Goal: Task Accomplishment & Management: Complete application form

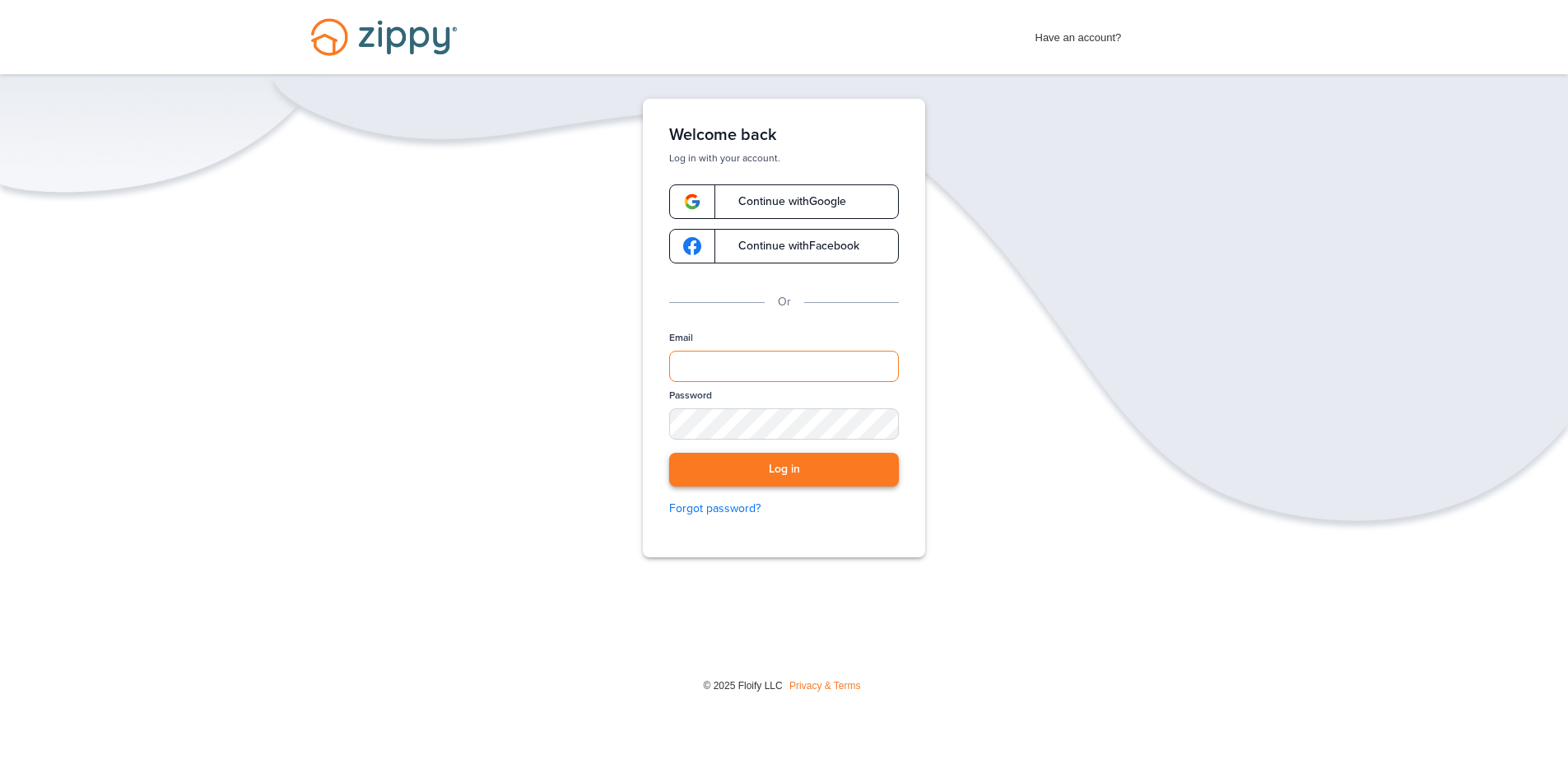
type input "**********"
click at [814, 475] on button "Log in" at bounding box center [784, 469] width 229 height 34
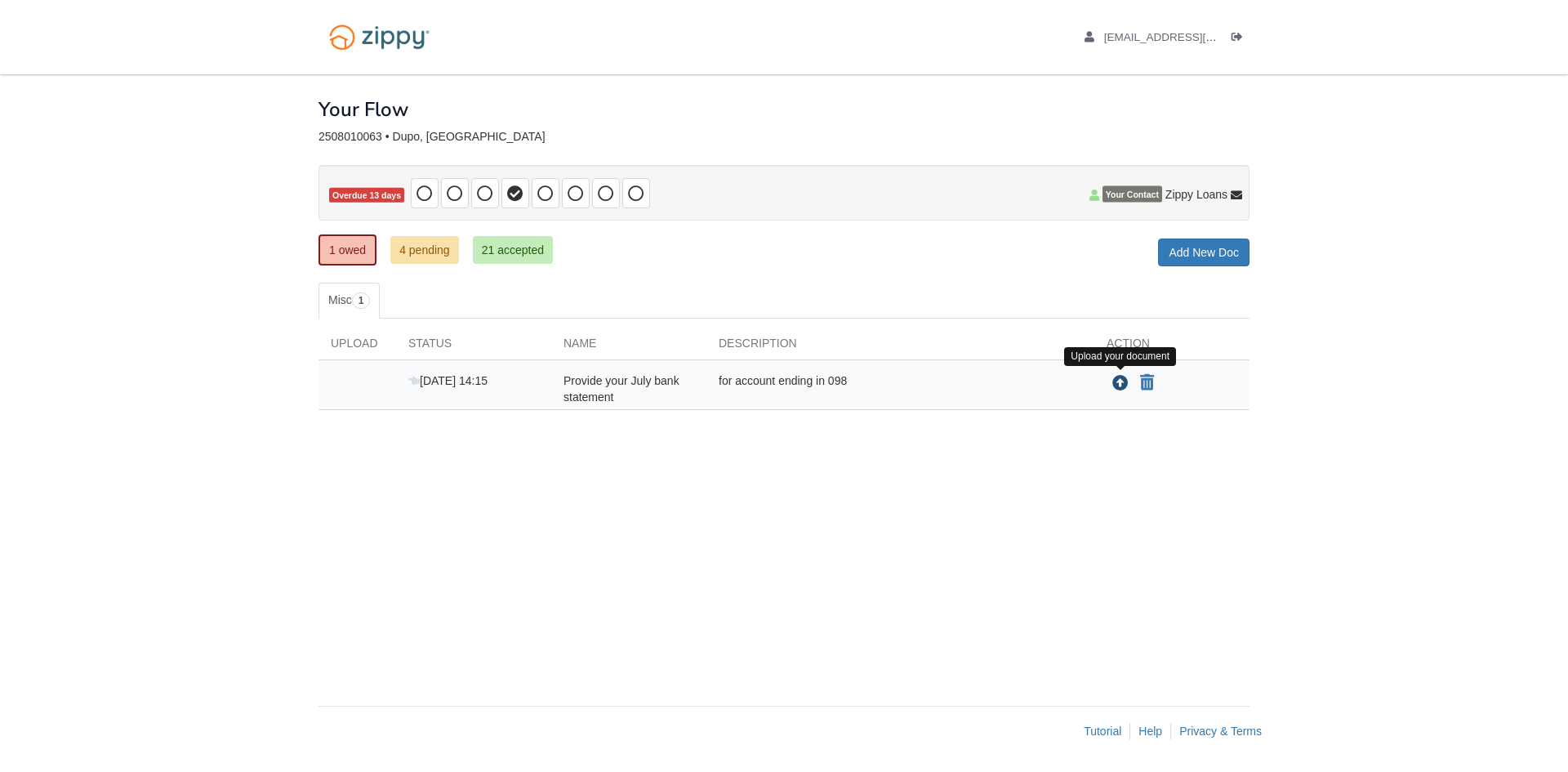
click at [1118, 388] on icon "Upload Provide your July bank statement" at bounding box center [1120, 384] width 16 height 16
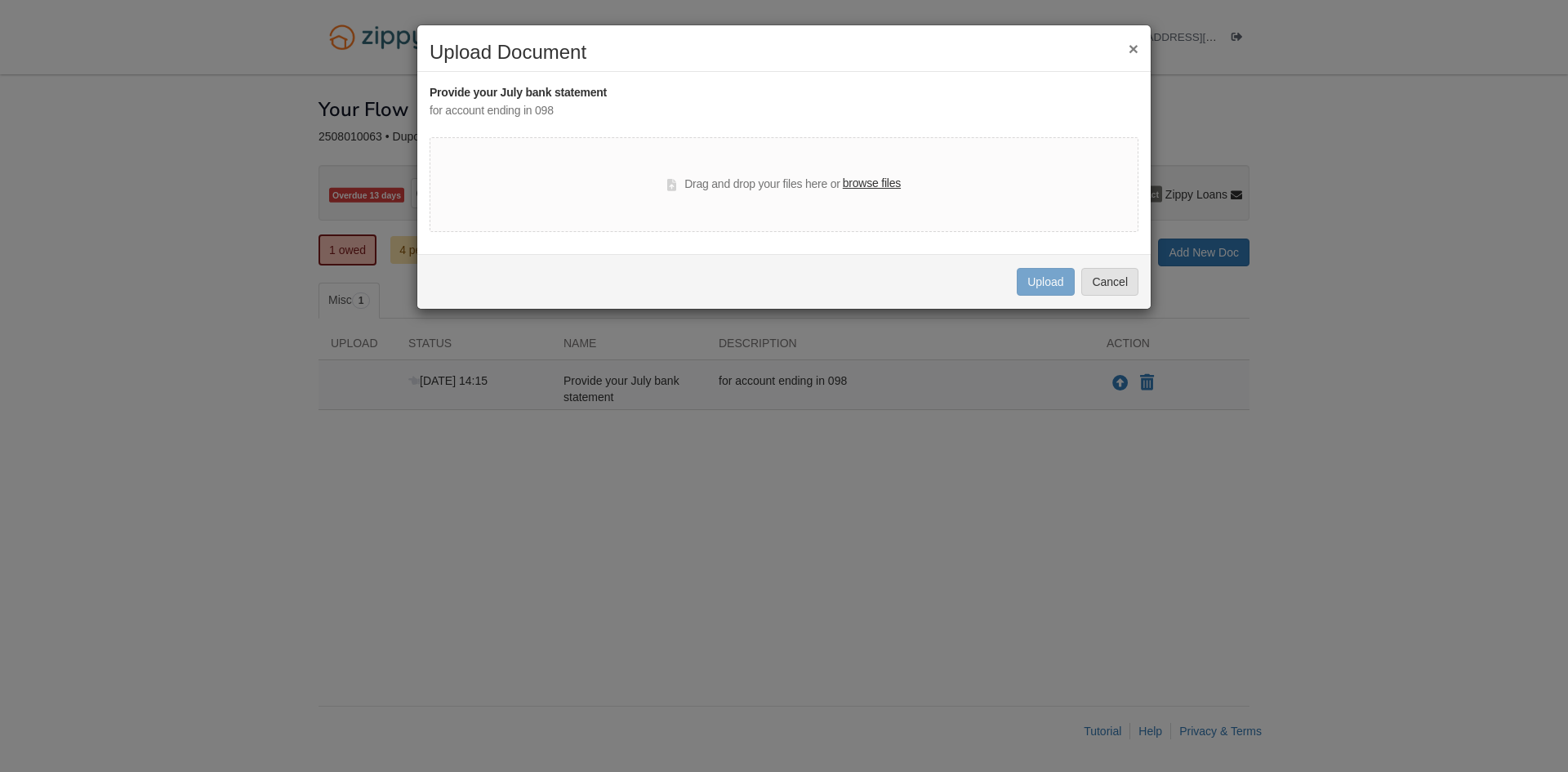
click at [815, 442] on div "× Upload Document Provide your July bank statement for account ending in 098 Dr…" at bounding box center [784, 386] width 1568 height 772
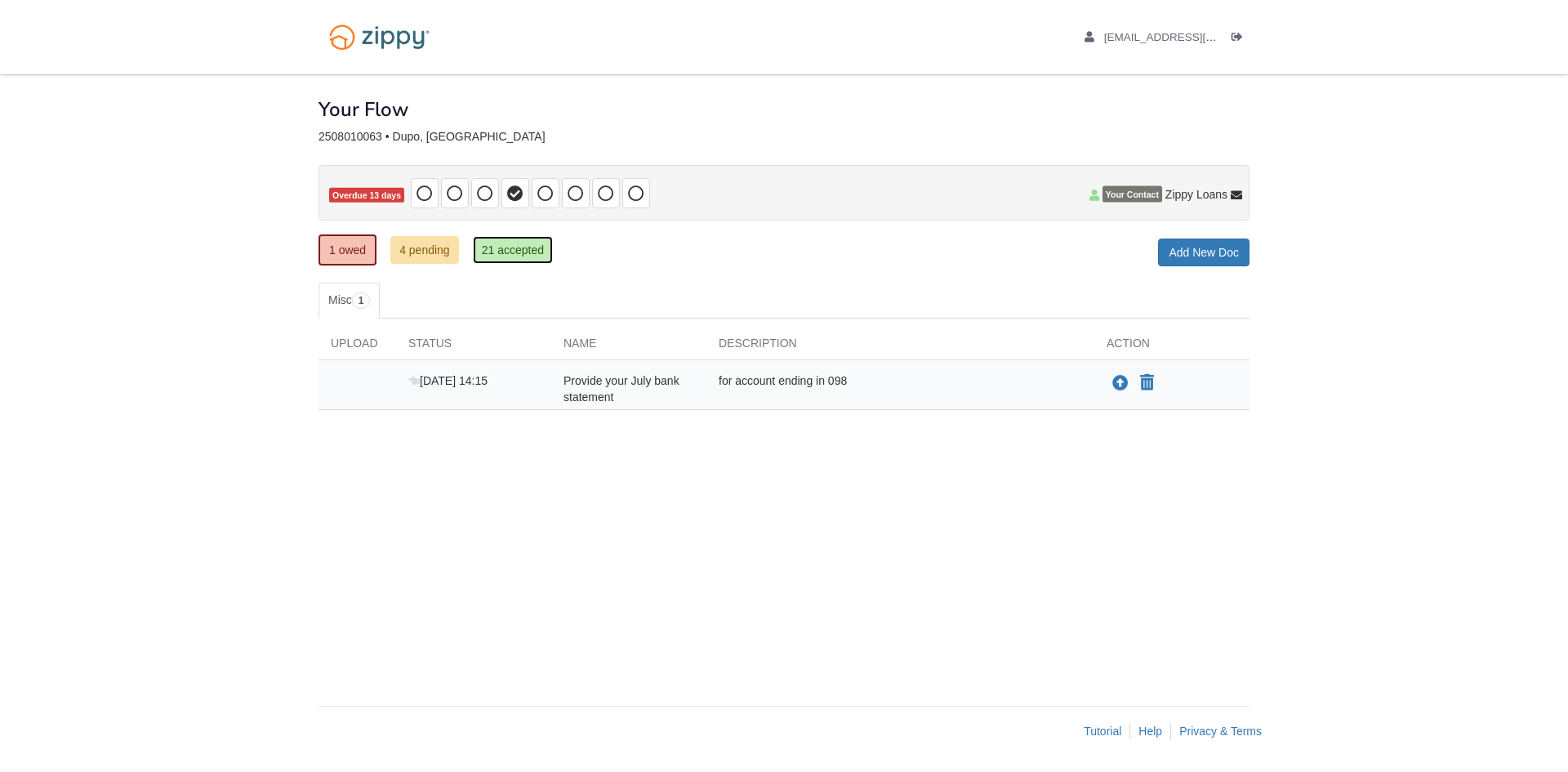
click at [548, 247] on link "21 accepted" at bounding box center [512, 250] width 80 height 28
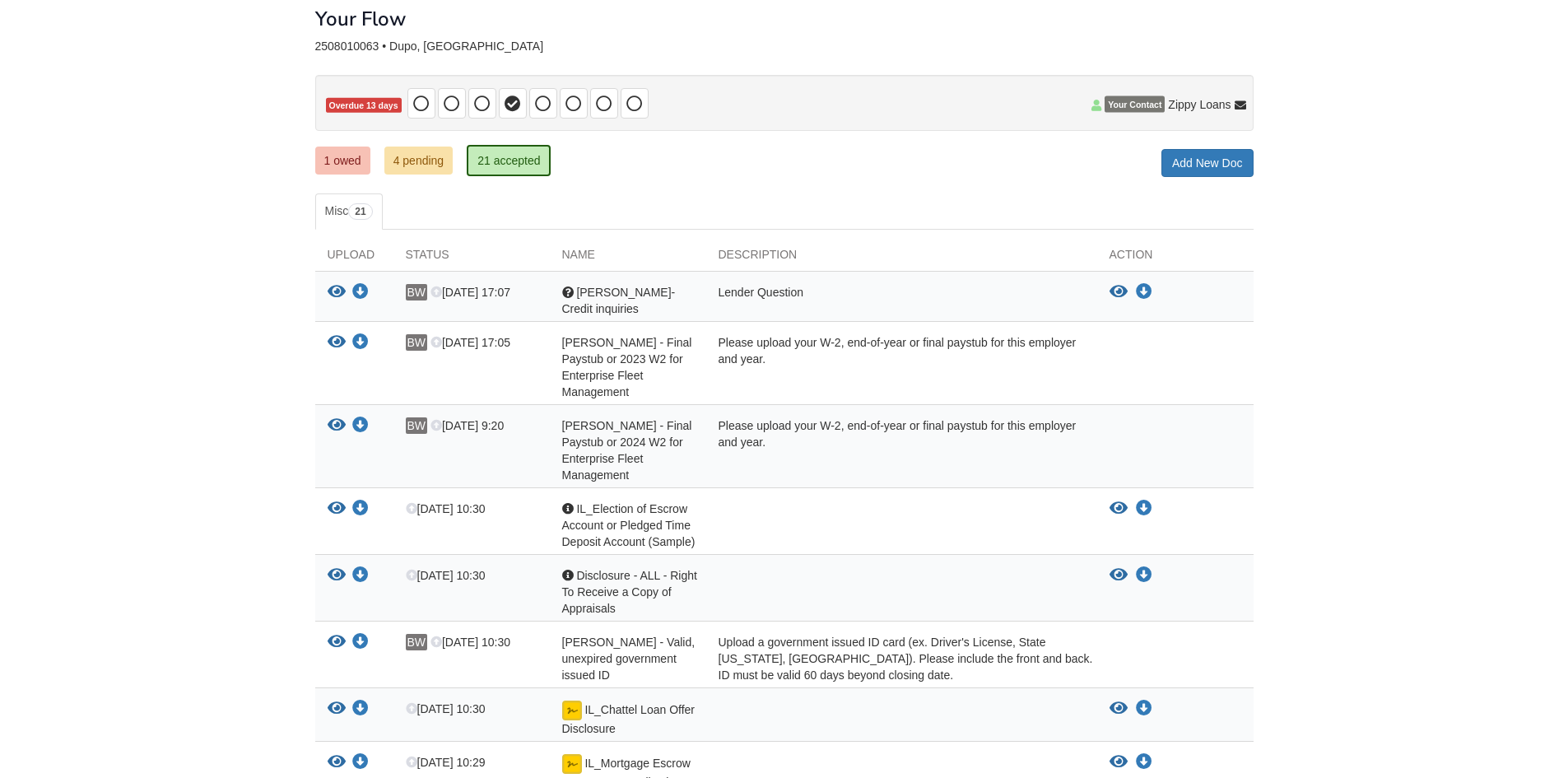
scroll to position [90, 0]
click at [329, 157] on link "1 owed" at bounding box center [342, 162] width 55 height 28
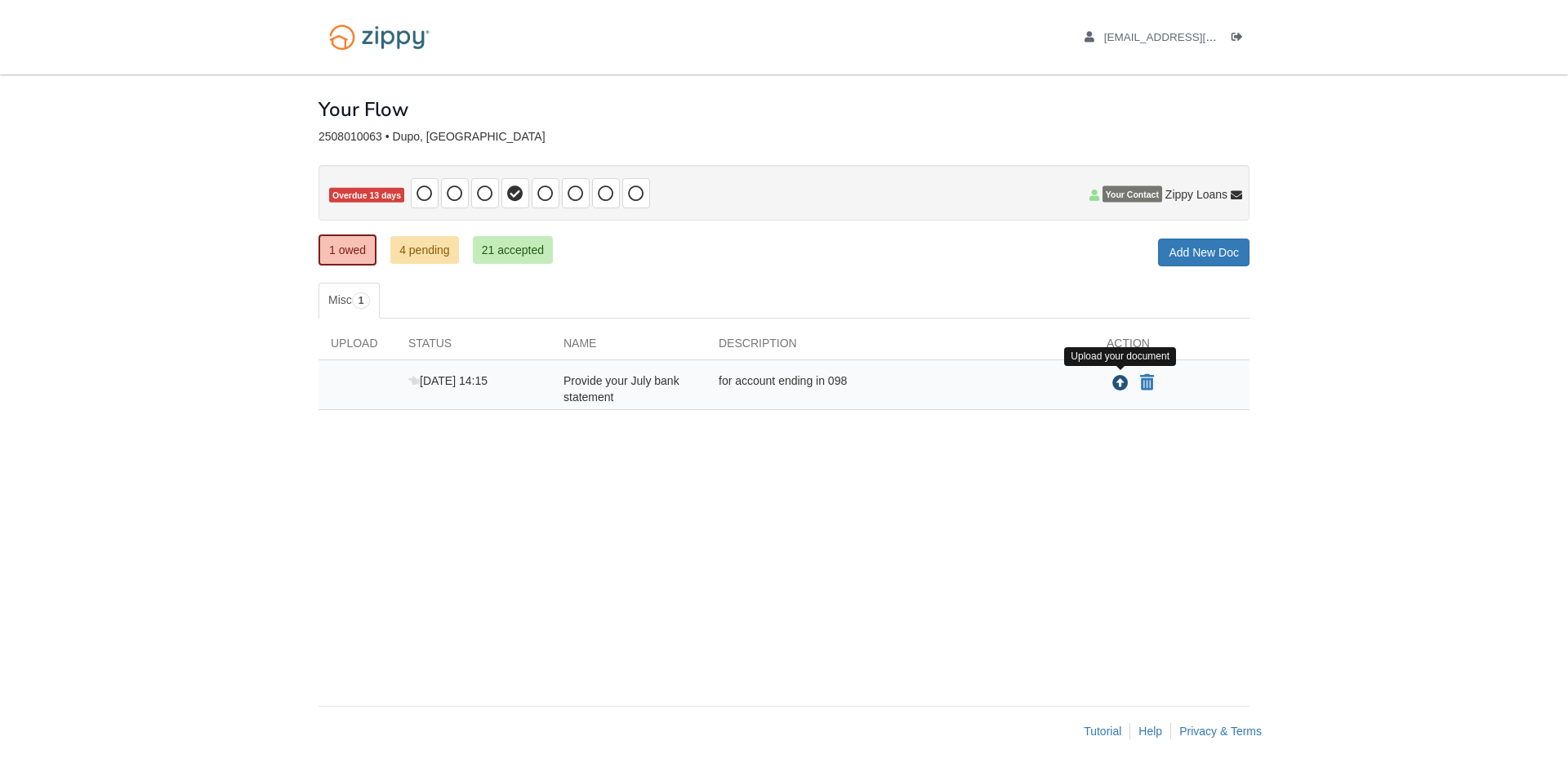
click at [1119, 387] on icon "Upload Provide your July bank statement" at bounding box center [1120, 384] width 16 height 16
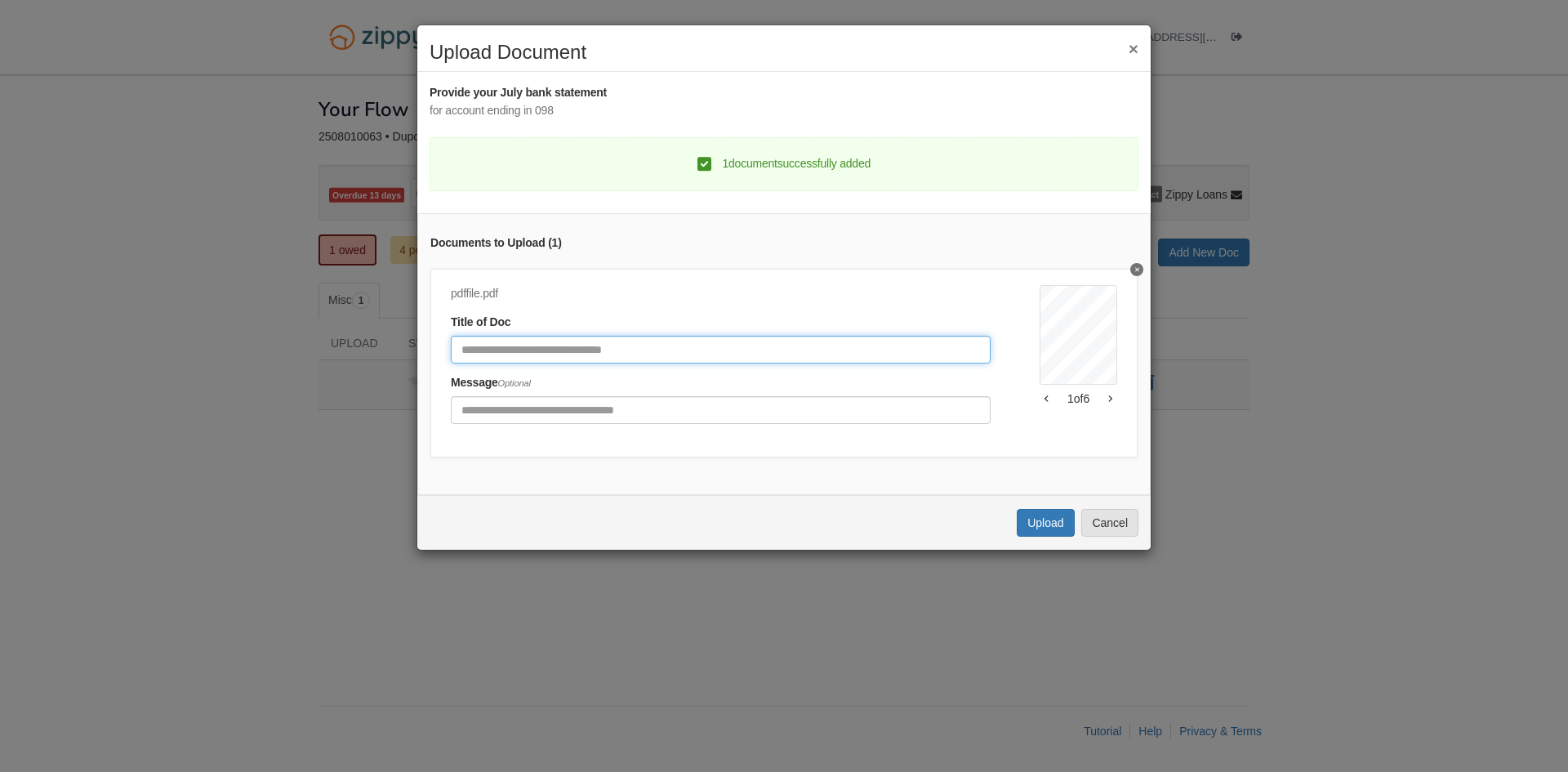
click at [518, 356] on input "Document Title" at bounding box center [721, 349] width 540 height 28
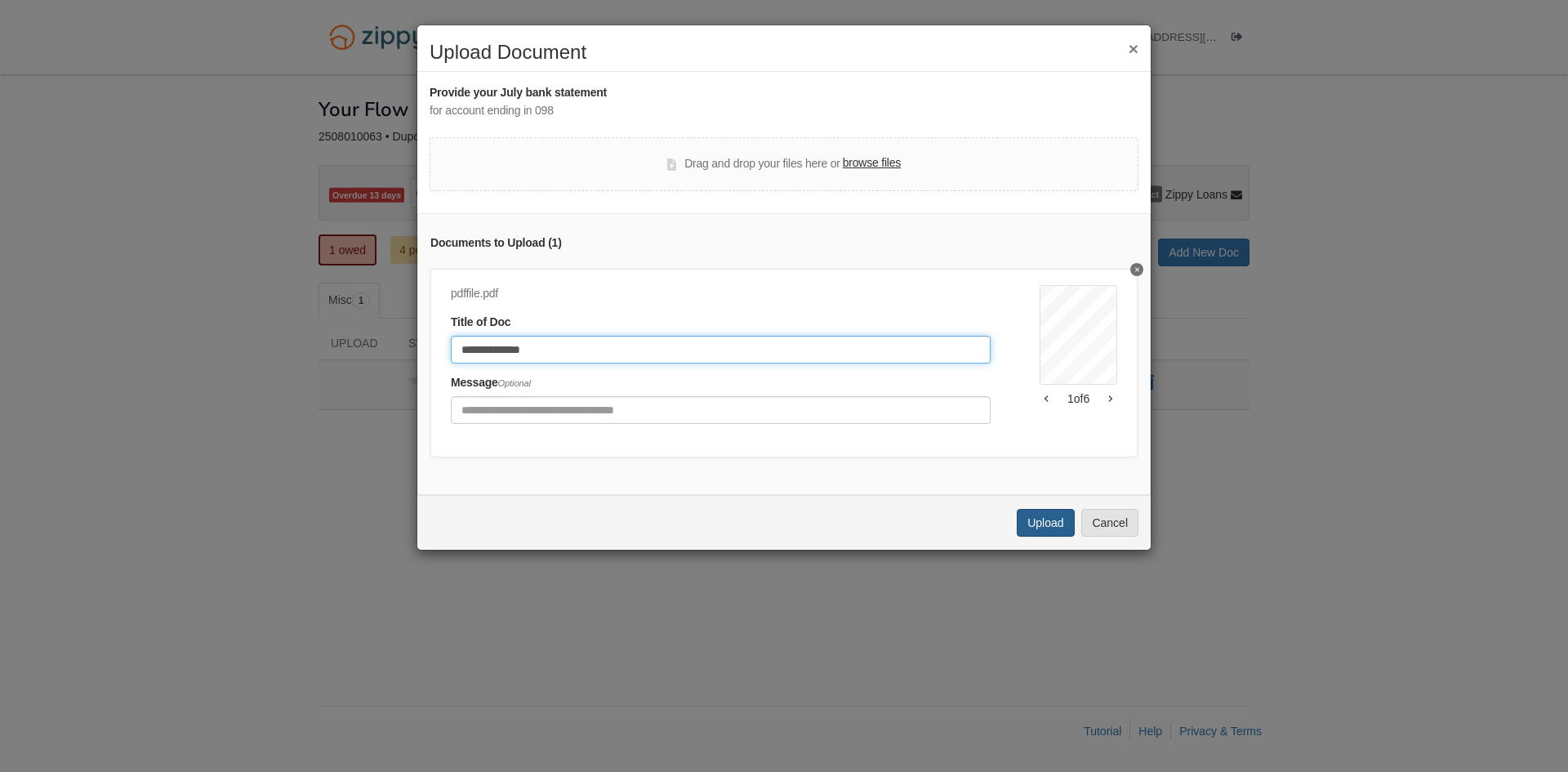
type input "**********"
click at [1040, 536] on button "Upload" at bounding box center [1045, 523] width 57 height 28
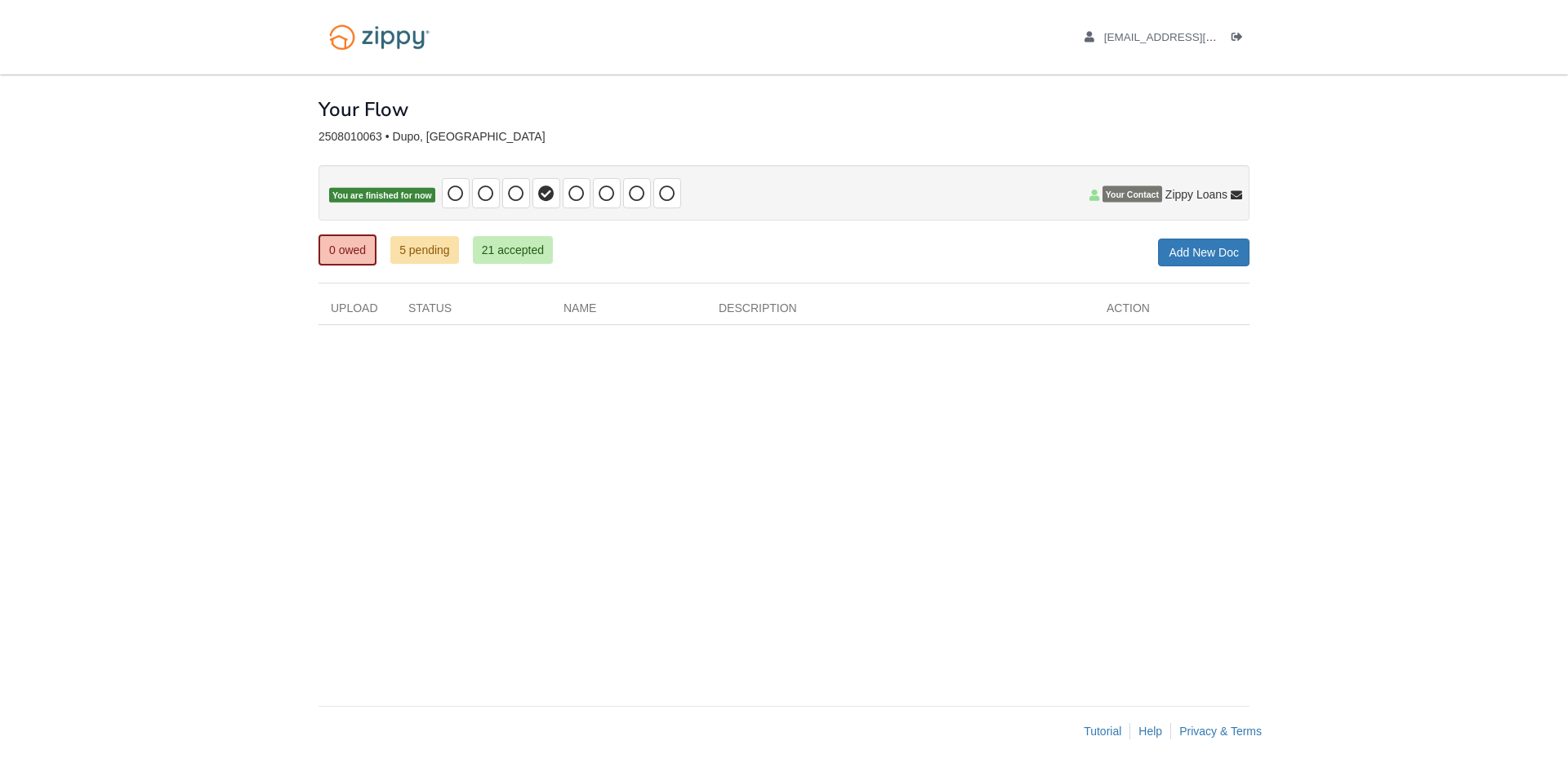
click at [564, 398] on div "× × × Pending Add Document Notice document will be included in the email sent t…" at bounding box center [784, 381] width 931 height 615
